Goal: Information Seeking & Learning: Learn about a topic

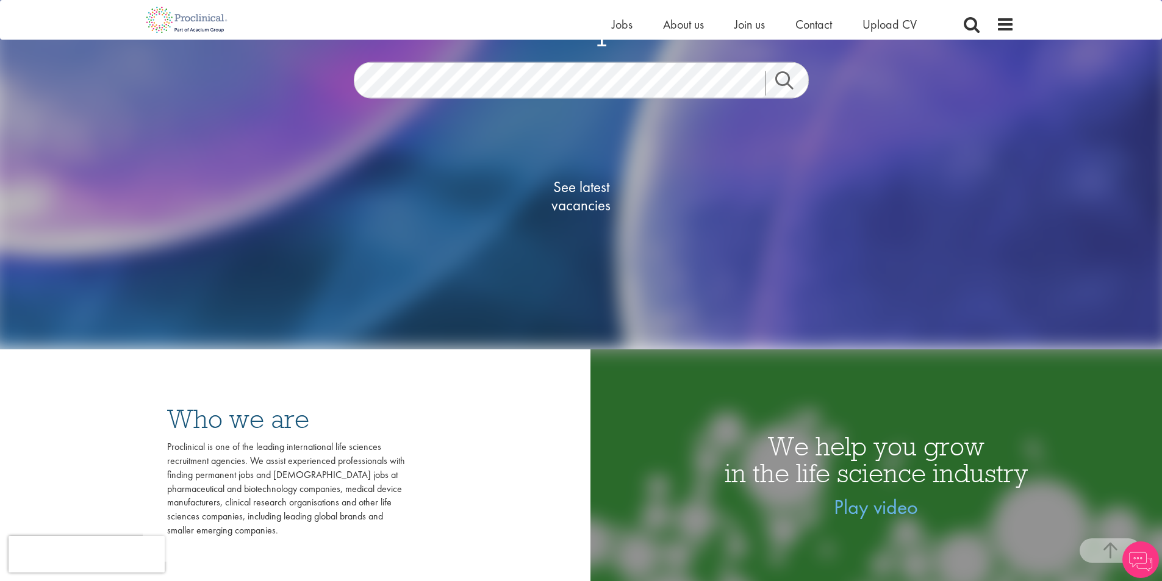
scroll to position [183, 0]
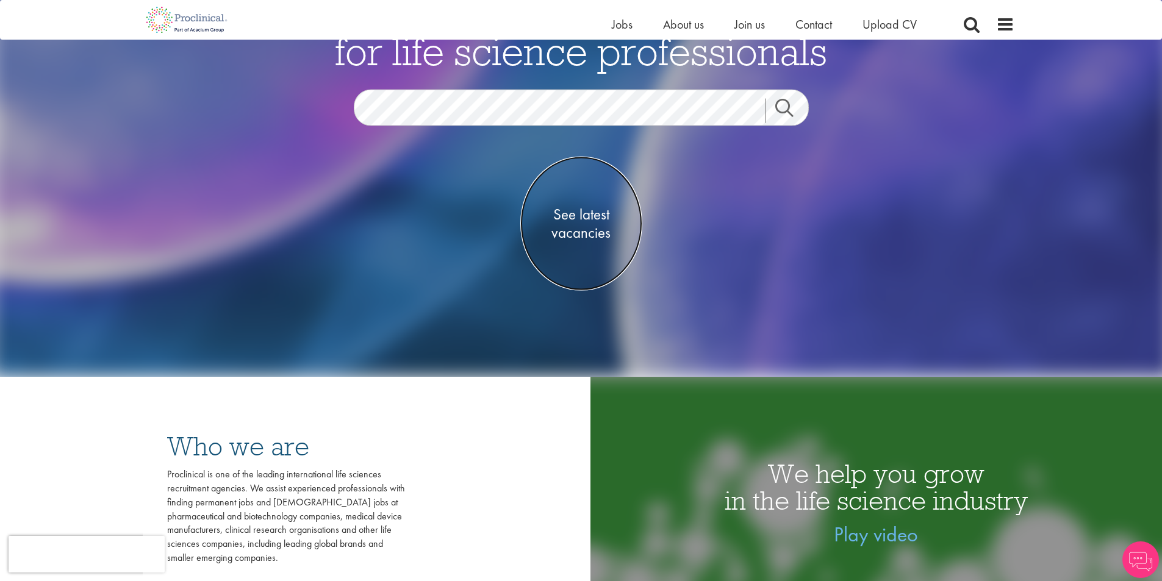
click at [587, 223] on span "See latest vacancies" at bounding box center [581, 224] width 122 height 37
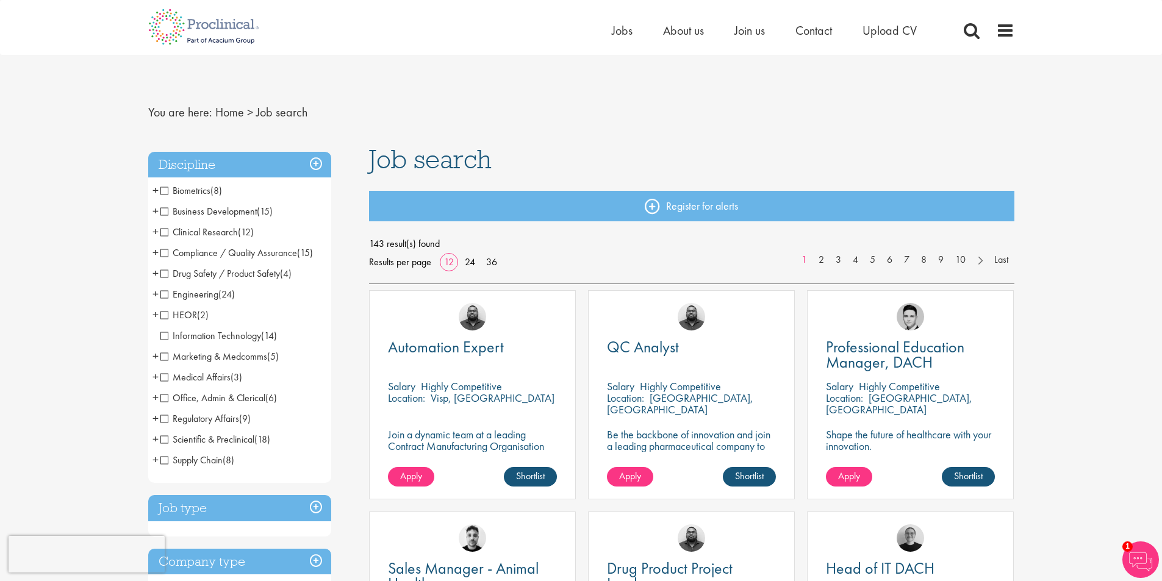
click at [166, 212] on span "Business Development" at bounding box center [208, 211] width 96 height 13
click at [163, 212] on span "Business Development" at bounding box center [208, 211] width 96 height 13
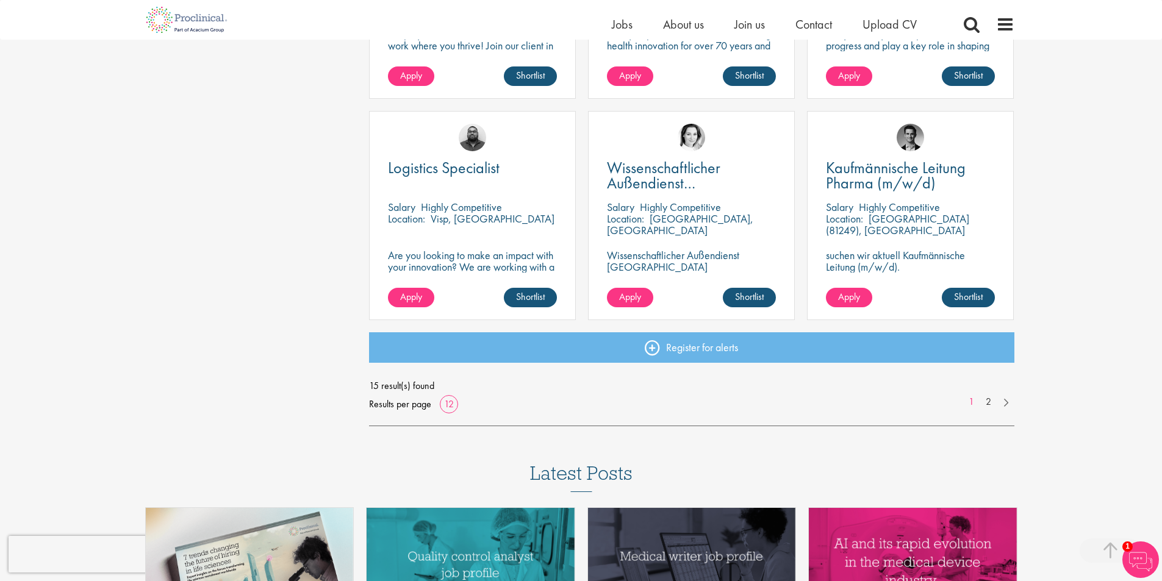
scroll to position [854, 0]
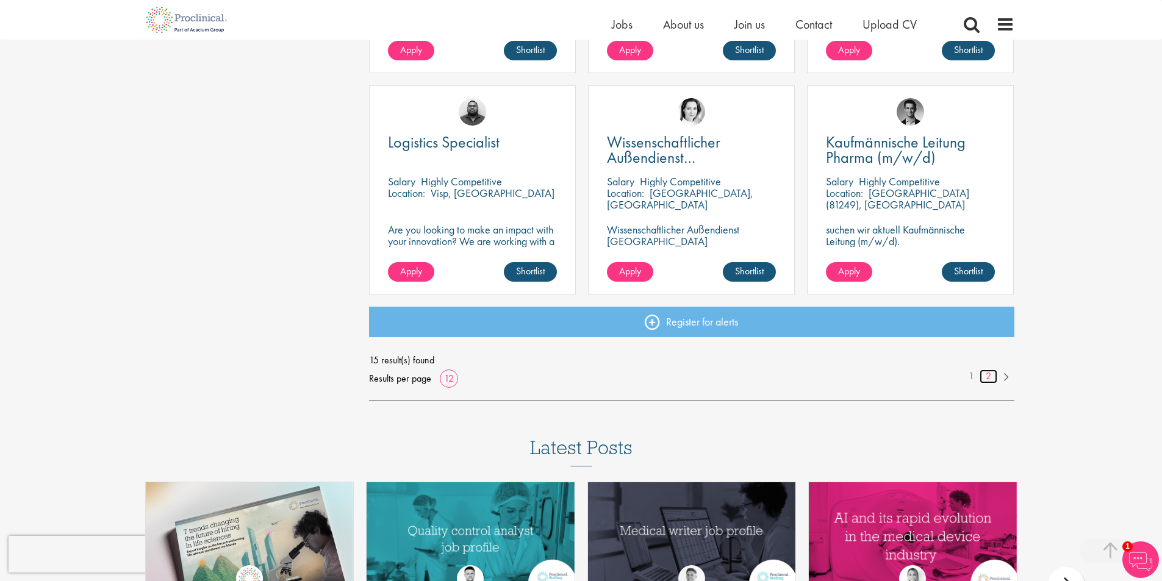
click at [986, 374] on link "2" at bounding box center [988, 377] width 18 height 14
